Goal: Task Accomplishment & Management: Manage account settings

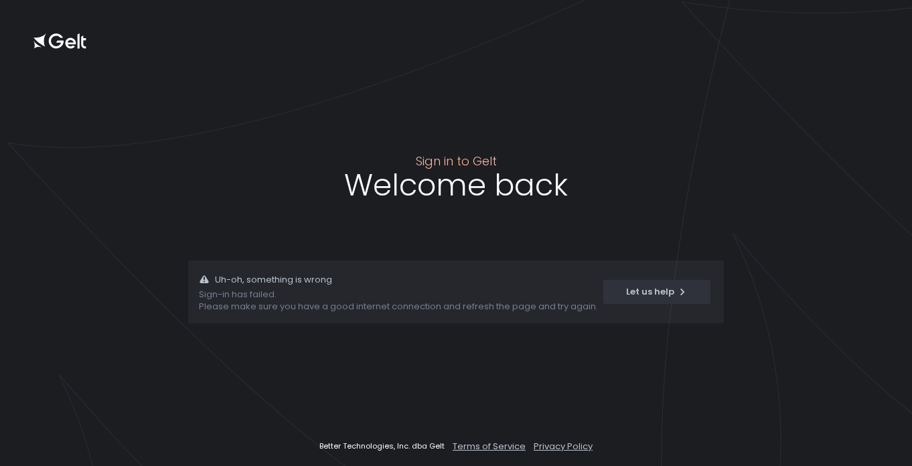
click at [410, 240] on div "Sign in with Google. Opens in new tab" at bounding box center [455, 233] width 159 height 29
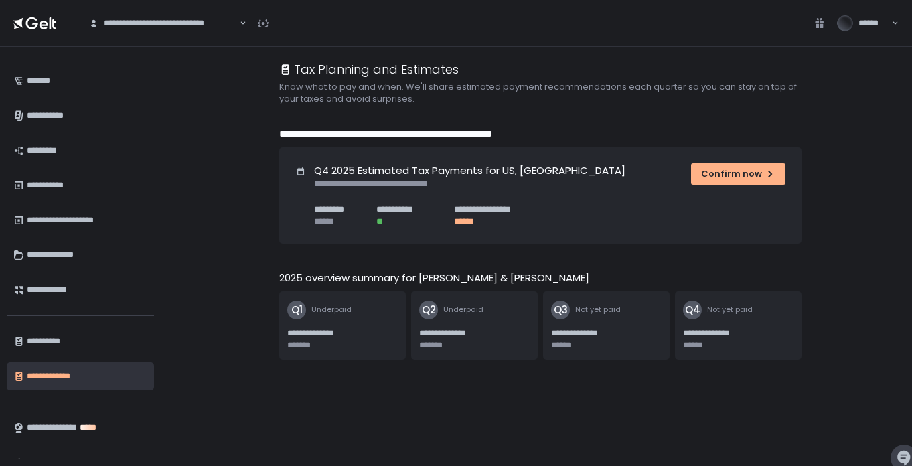
scroll to position [46, 0]
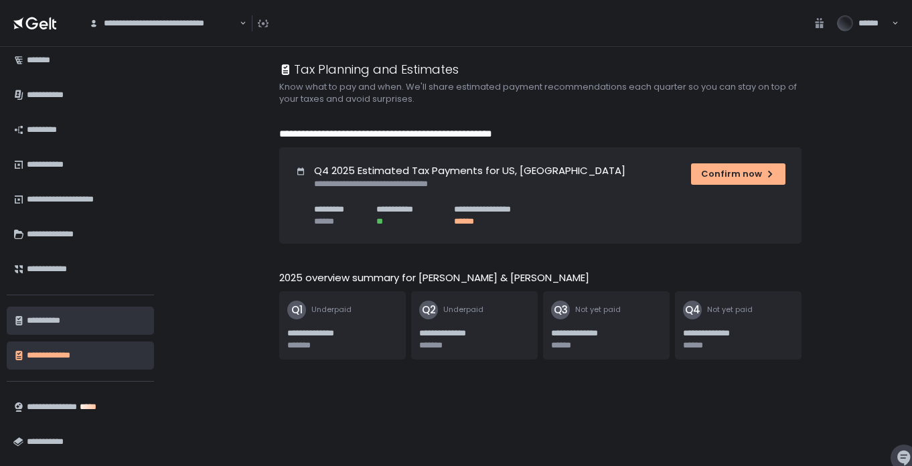
click at [45, 311] on div "**********" at bounding box center [87, 320] width 121 height 23
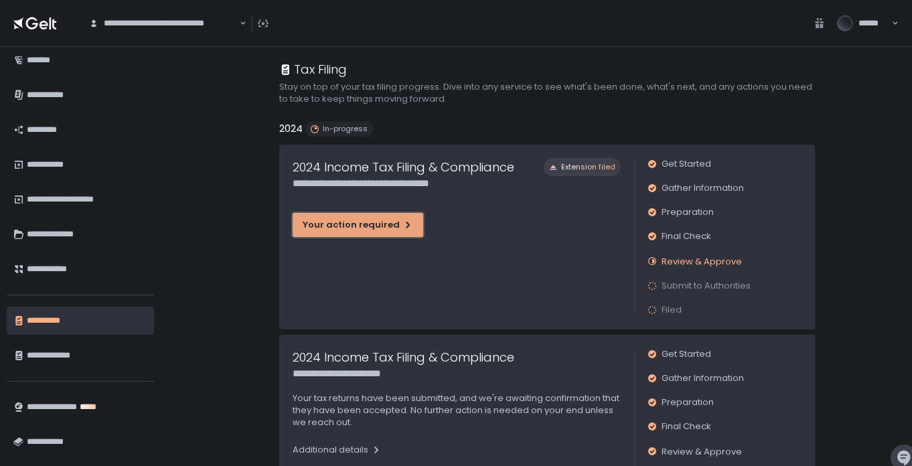
click at [364, 229] on div "Your action required" at bounding box center [358, 225] width 111 height 12
